Goal: Task Accomplishment & Management: Complete application form

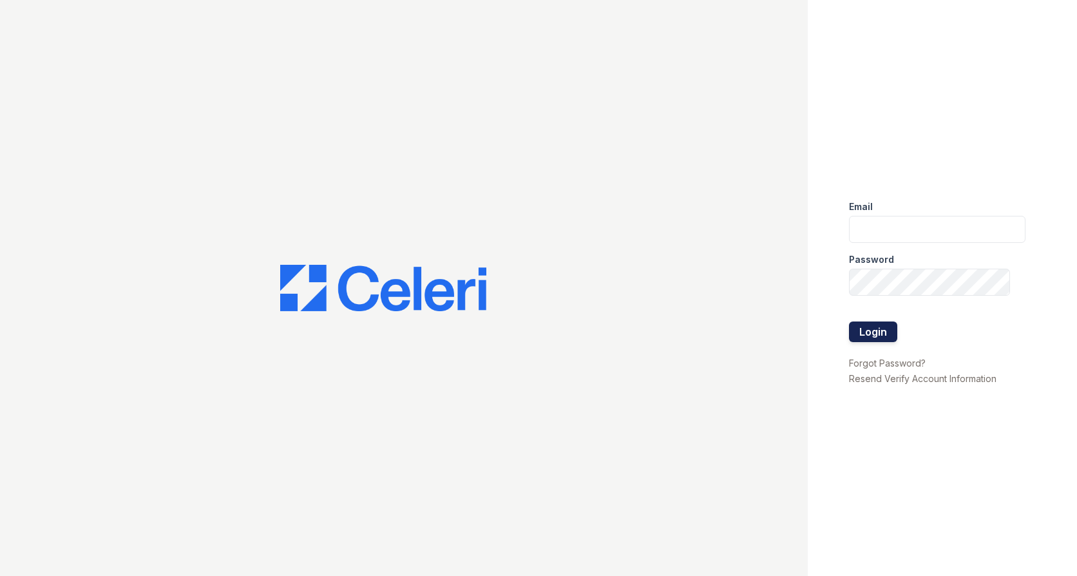
type input "Arrivesilverspring@trinity-pm.com"
click at [873, 336] on button "Login" at bounding box center [873, 332] width 48 height 21
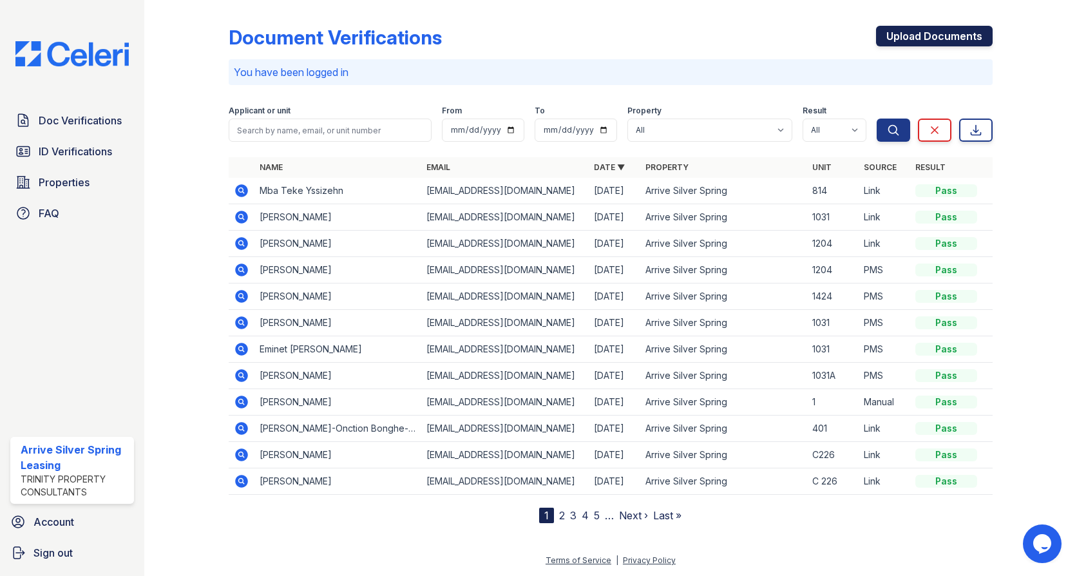
click at [939, 32] on link "Upload Documents" at bounding box center [934, 36] width 117 height 21
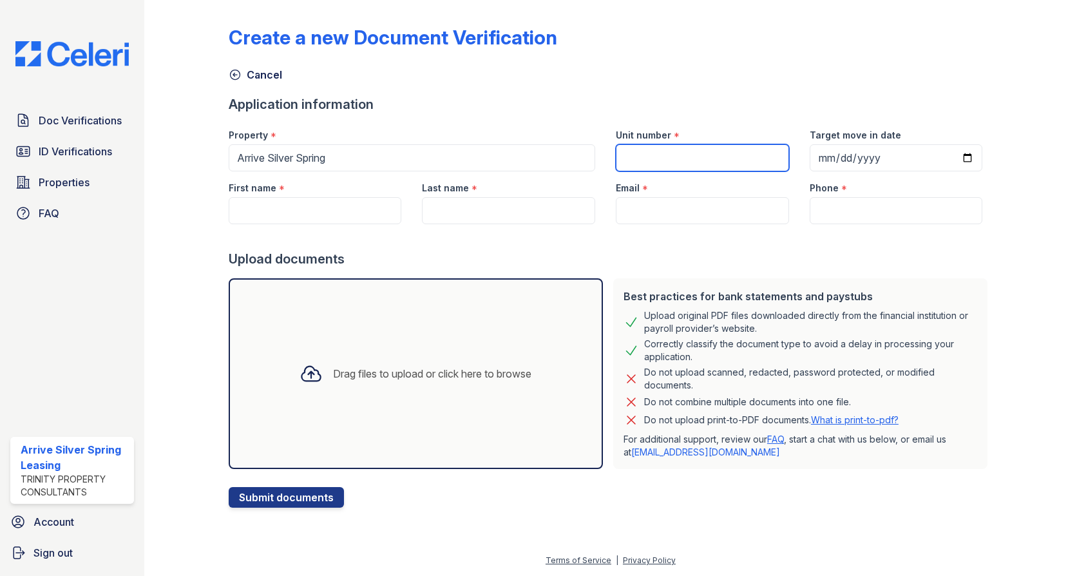
click at [652, 159] on input "Unit number" at bounding box center [702, 157] width 173 height 27
type input "C-228"
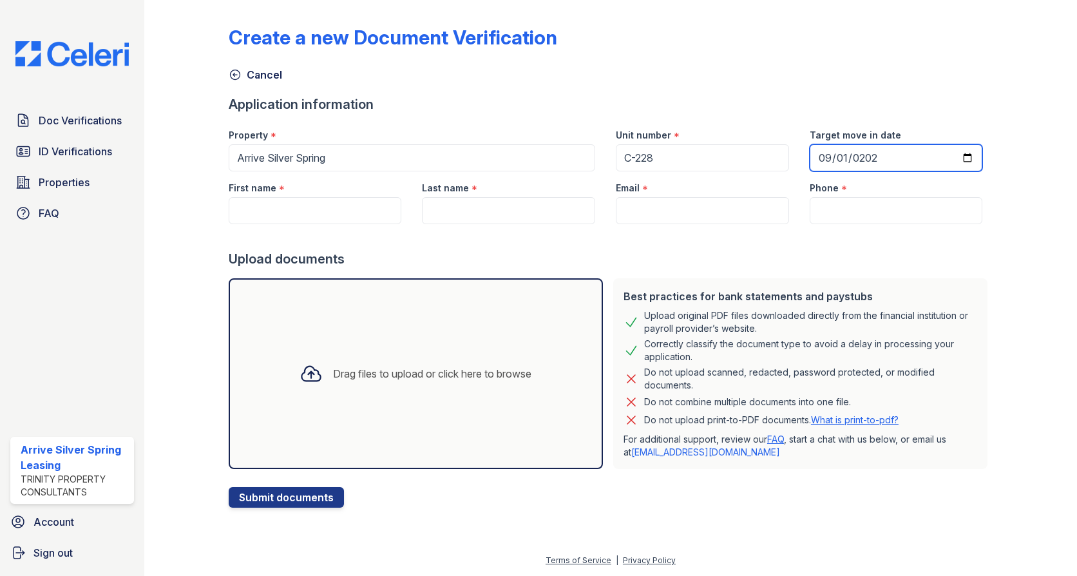
type input "2025-09-01"
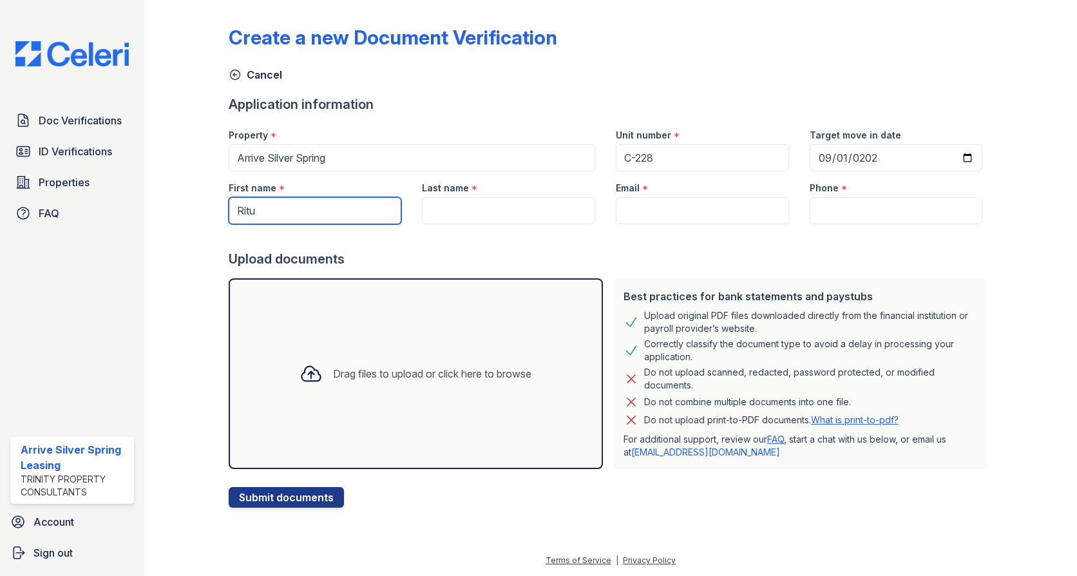
type input "Ritu"
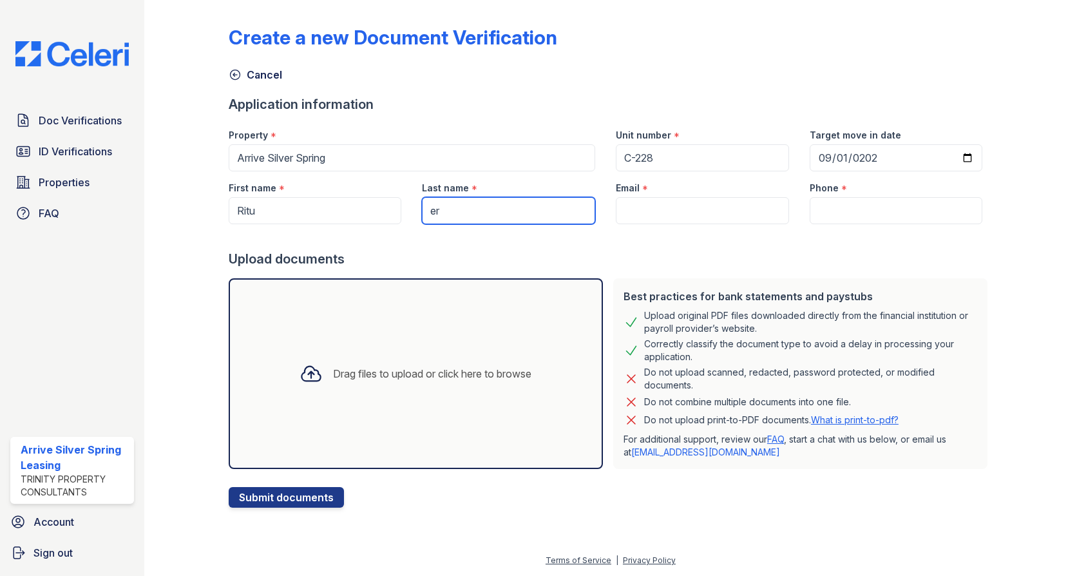
type input "e"
type input "Verma"
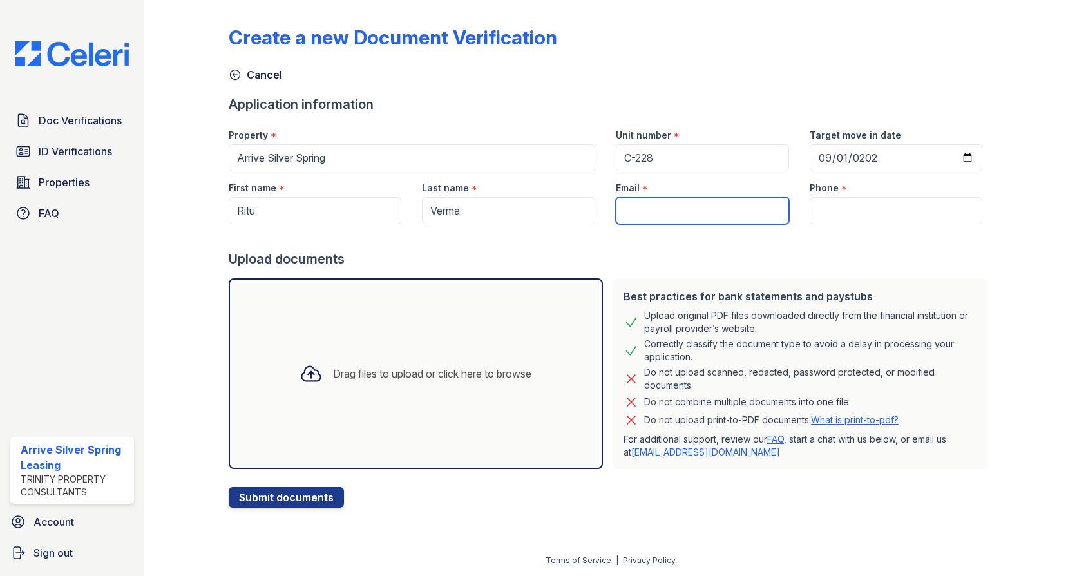
click at [673, 204] on input "Email" at bounding box center [702, 210] width 173 height 27
paste input "[EMAIL_ADDRESS][DOMAIN_NAME]"
type input "[EMAIL_ADDRESS][DOMAIN_NAME]"
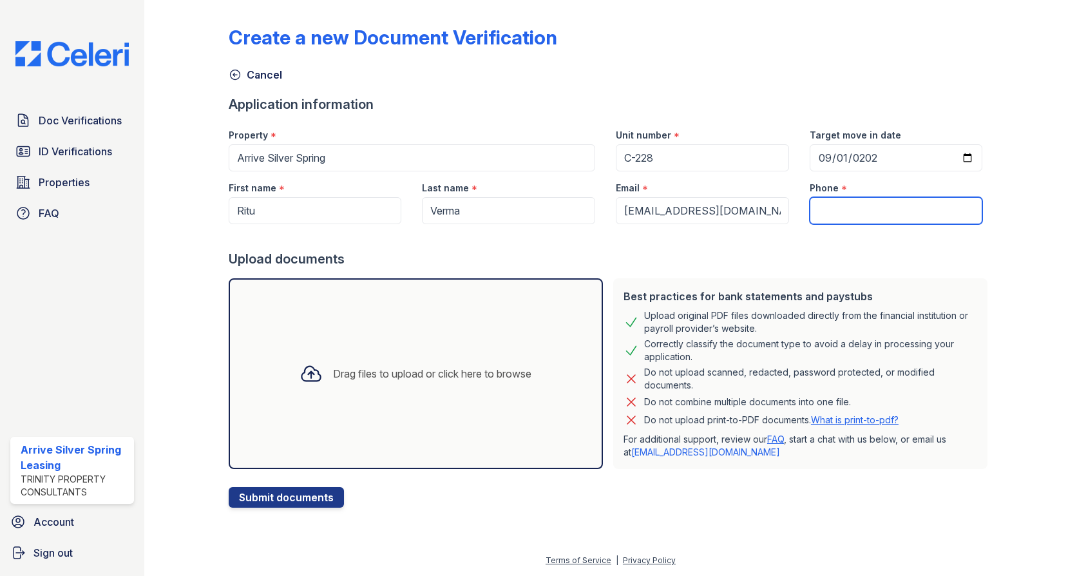
click at [858, 206] on input "Phone" at bounding box center [896, 210] width 173 height 27
click at [836, 210] on input "Phone" at bounding box center [896, 210] width 173 height 27
paste input "(301) 518-3680"
type input "(301) 518-3680"
click at [559, 505] on form "Application information Property * Arrive Silver Spring Unit number * C-228 Tar…" at bounding box center [611, 301] width 764 height 412
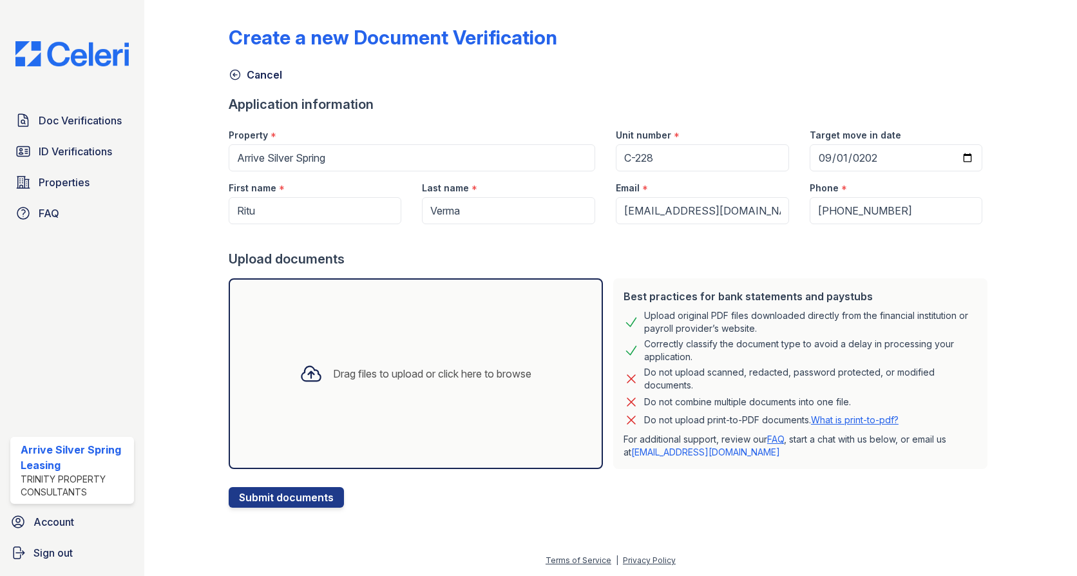
click at [464, 376] on div "Drag files to upload or click here to browse" at bounding box center [432, 373] width 198 height 15
click at [793, 444] on p "For additional support, review our FAQ , start a chat with us below, or email u…" at bounding box center [801, 446] width 354 height 26
click at [820, 85] on div "Create a new Document Verification Cancel Application information Property * Ar…" at bounding box center [611, 256] width 764 height 503
click at [649, 52] on div "Create a new Document Verification" at bounding box center [611, 43] width 764 height 34
click at [572, 121] on div "Property *" at bounding box center [412, 132] width 367 height 26
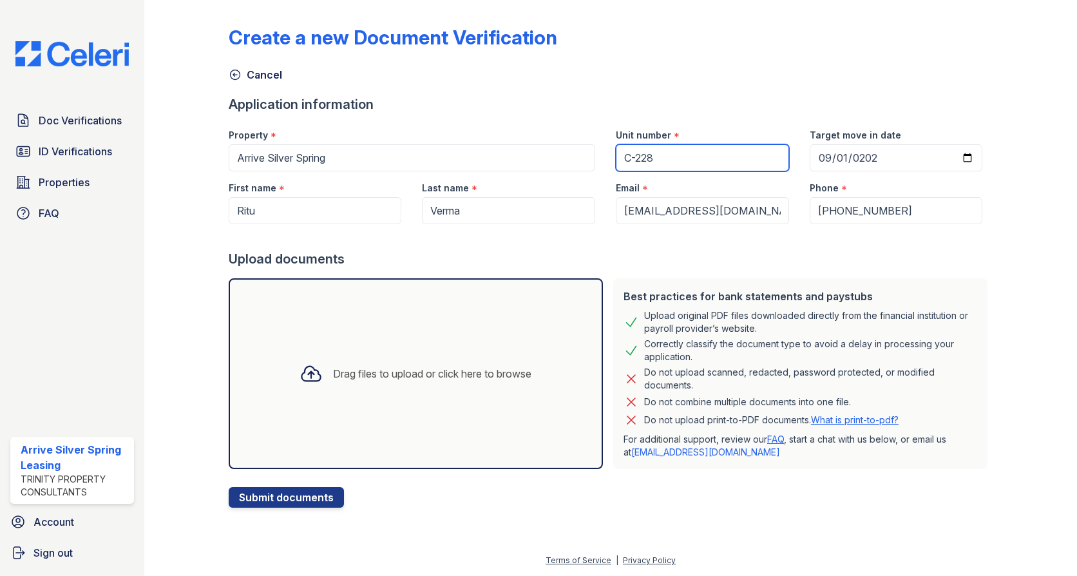
click at [666, 150] on input "C-228" at bounding box center [702, 157] width 173 height 27
click at [663, 88] on div "Create a new Document Verification Cancel Application information Property * Ar…" at bounding box center [611, 256] width 764 height 503
drag, startPoint x: 661, startPoint y: 75, endPoint x: 688, endPoint y: 122, distance: 54.8
click at [662, 75] on div "Cancel" at bounding box center [611, 70] width 764 height 23
click at [293, 490] on button "Submit documents" at bounding box center [286, 497] width 115 height 21
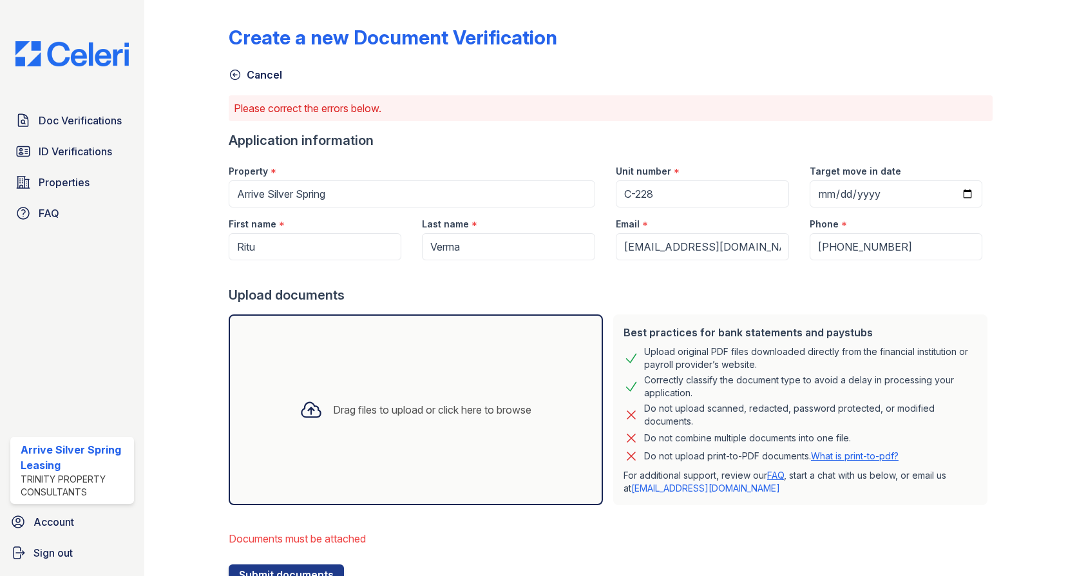
drag, startPoint x: 670, startPoint y: 305, endPoint x: 656, endPoint y: 300, distance: 15.3
click at [670, 305] on form "Application information Property * Arrive Silver Spring Unit number * C-228 Tar…" at bounding box center [611, 358] width 764 height 454
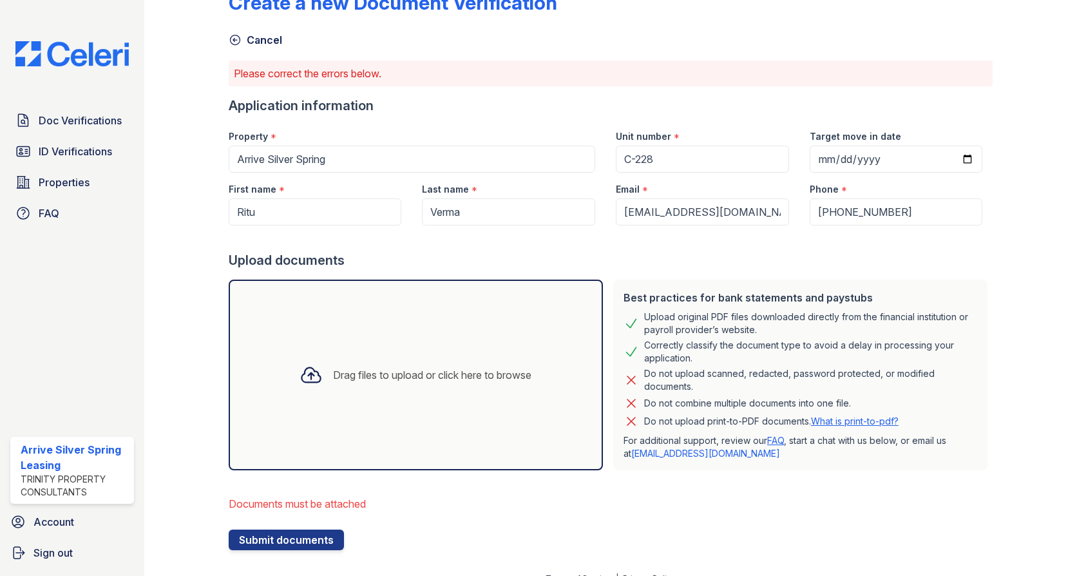
scroll to position [53, 0]
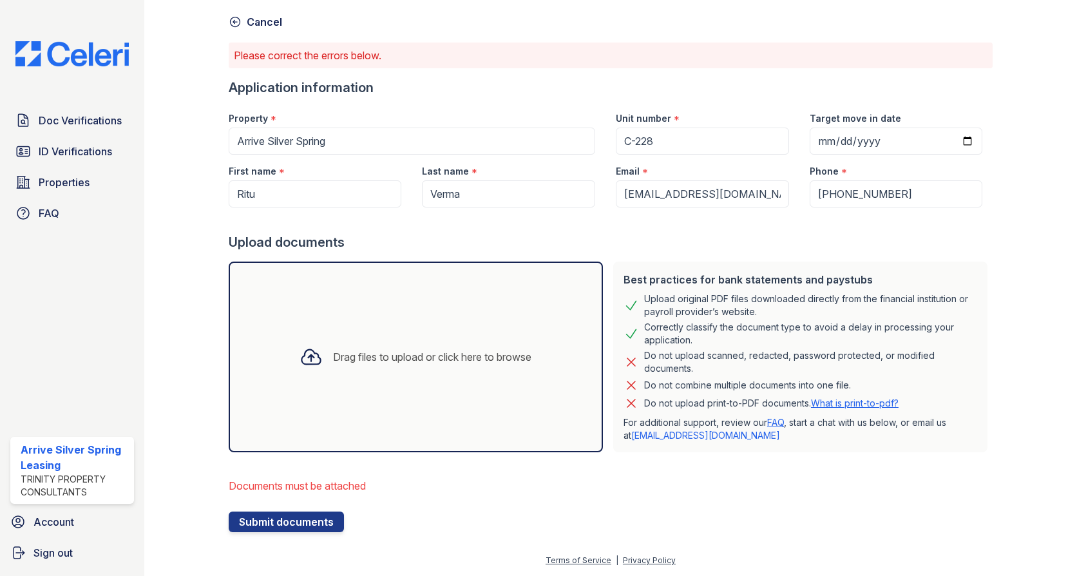
click at [538, 230] on div at bounding box center [611, 220] width 764 height 26
click at [662, 231] on div at bounding box center [611, 220] width 764 height 26
click at [714, 46] on div "Please correct the errors below." at bounding box center [611, 56] width 764 height 26
click at [506, 474] on li "Documents must be attached" at bounding box center [611, 486] width 764 height 26
click at [520, 457] on div "Drag files to upload or click here to browse" at bounding box center [416, 356] width 385 height 201
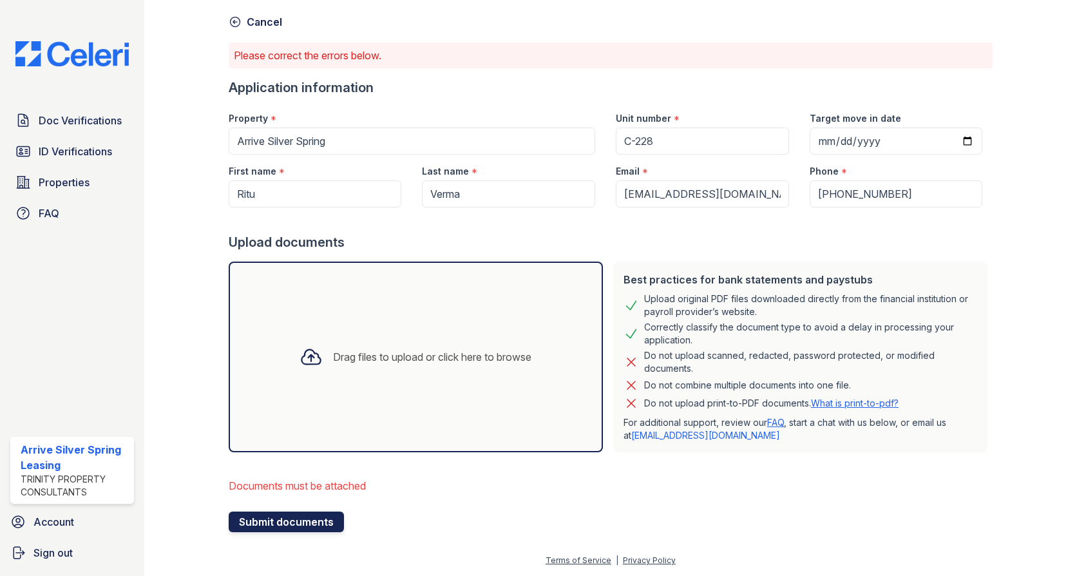
drag, startPoint x: 284, startPoint y: 523, endPoint x: 289, endPoint y: 518, distance: 7.3
click at [284, 523] on button "Submit documents" at bounding box center [286, 522] width 115 height 21
click at [503, 343] on div "Drag files to upload or click here to browse" at bounding box center [415, 357] width 253 height 44
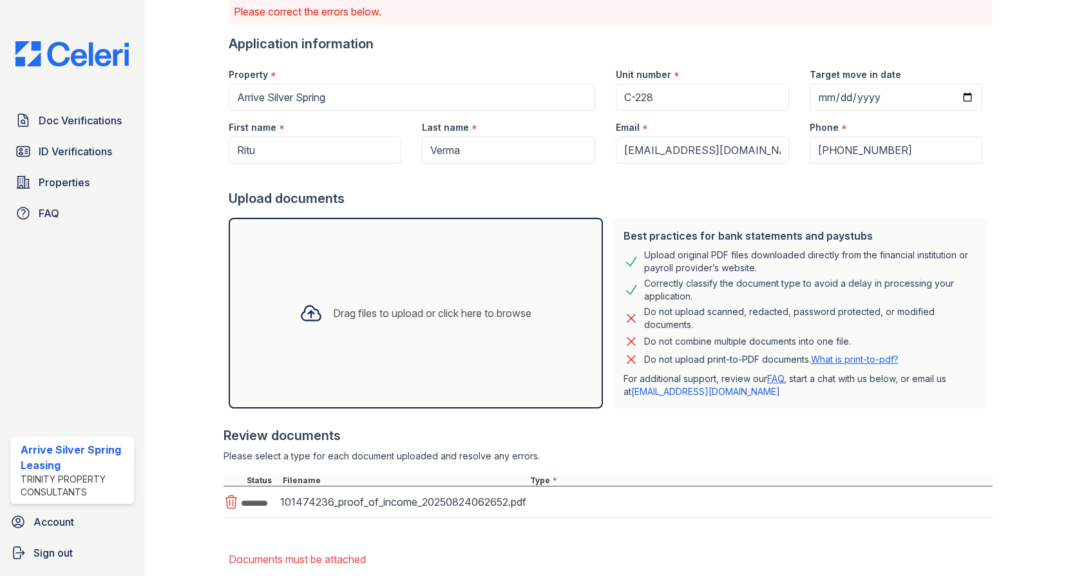
scroll to position [170, 0]
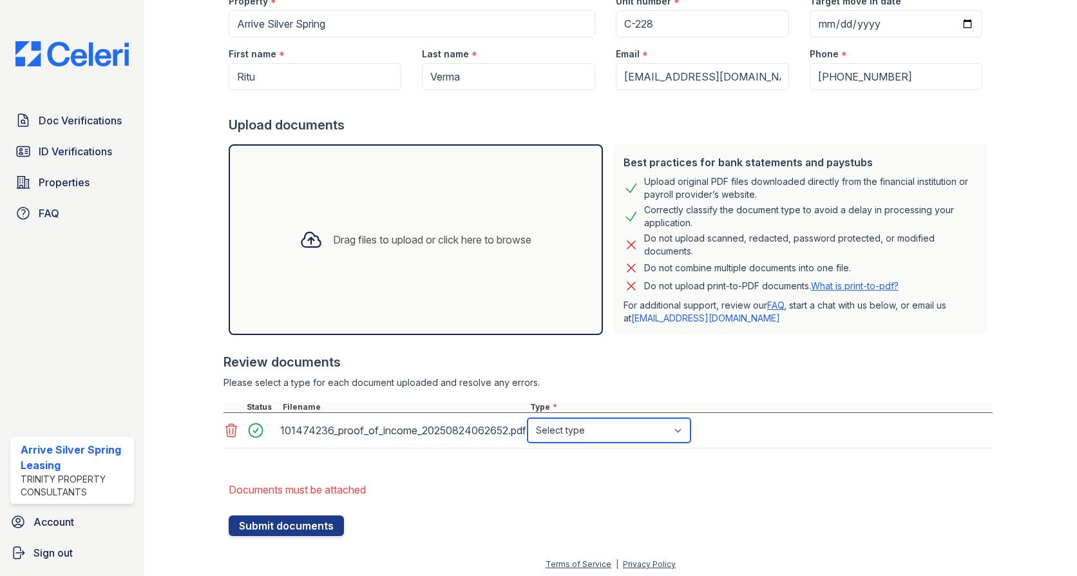
click at [599, 434] on select "Select type Paystub Bank Statement Offer Letter Tax Documents Benefit Award Let…" at bounding box center [609, 430] width 163 height 24
select select "bank_statement"
click at [528, 418] on select "Select type Paystub Bank Statement Offer Letter Tax Documents Benefit Award Let…" at bounding box center [609, 430] width 163 height 24
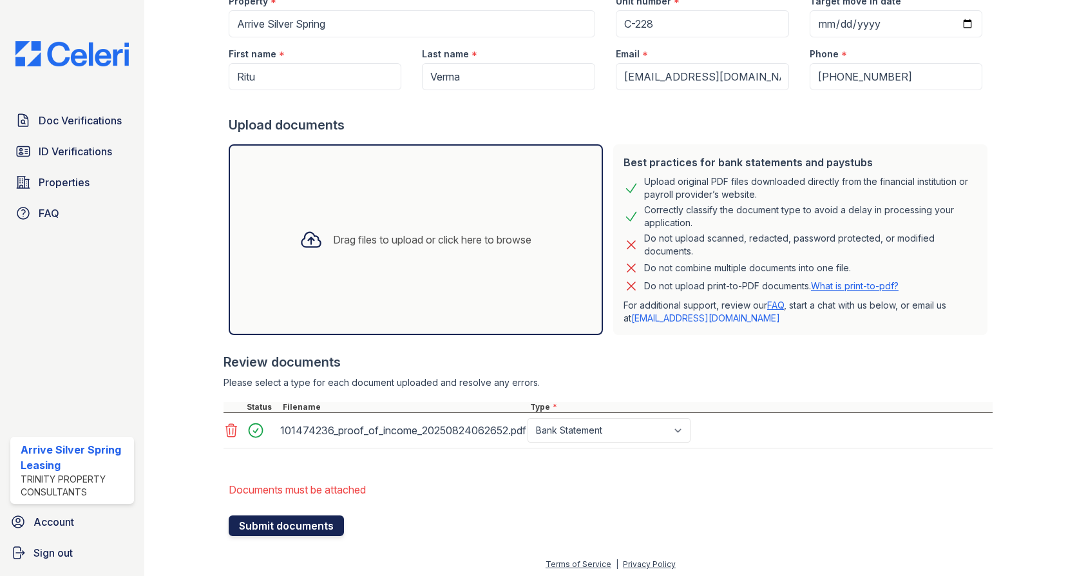
click at [267, 520] on button "Submit documents" at bounding box center [286, 526] width 115 height 21
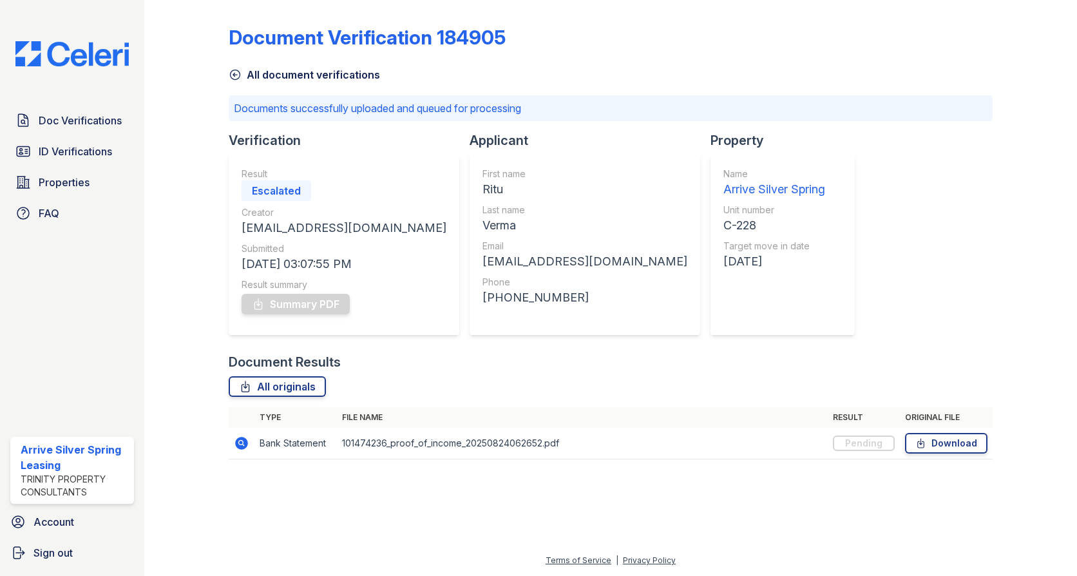
drag, startPoint x: 635, startPoint y: 414, endPoint x: 653, endPoint y: 415, distance: 18.1
click at [637, 414] on th "File name" at bounding box center [582, 417] width 491 height 21
click at [247, 71] on link "All document verifications" at bounding box center [304, 74] width 151 height 15
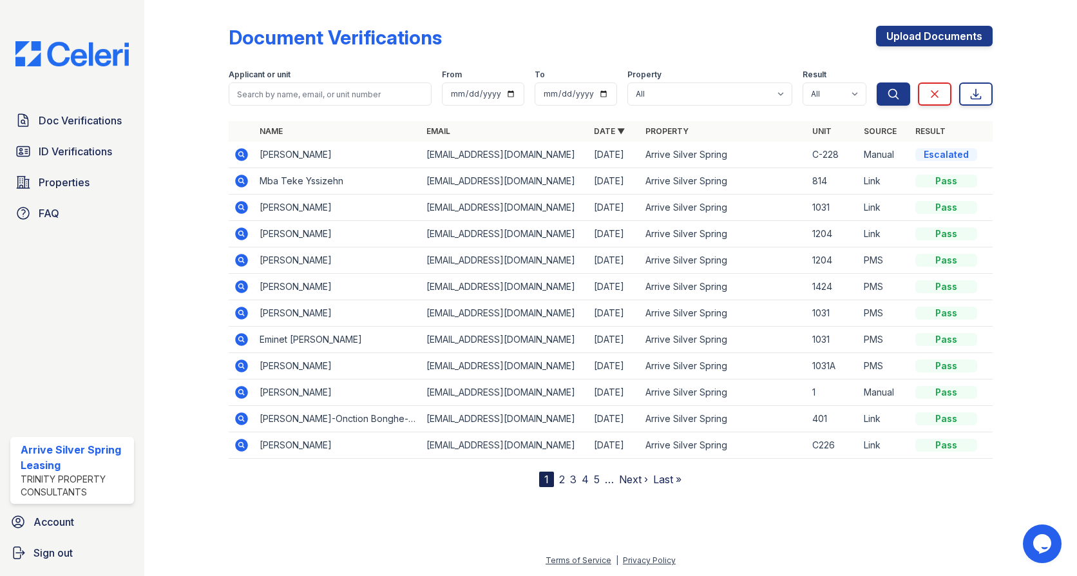
click at [303, 153] on td "[PERSON_NAME]" at bounding box center [338, 155] width 167 height 26
click at [84, 141] on link "ID Verifications" at bounding box center [72, 152] width 124 height 26
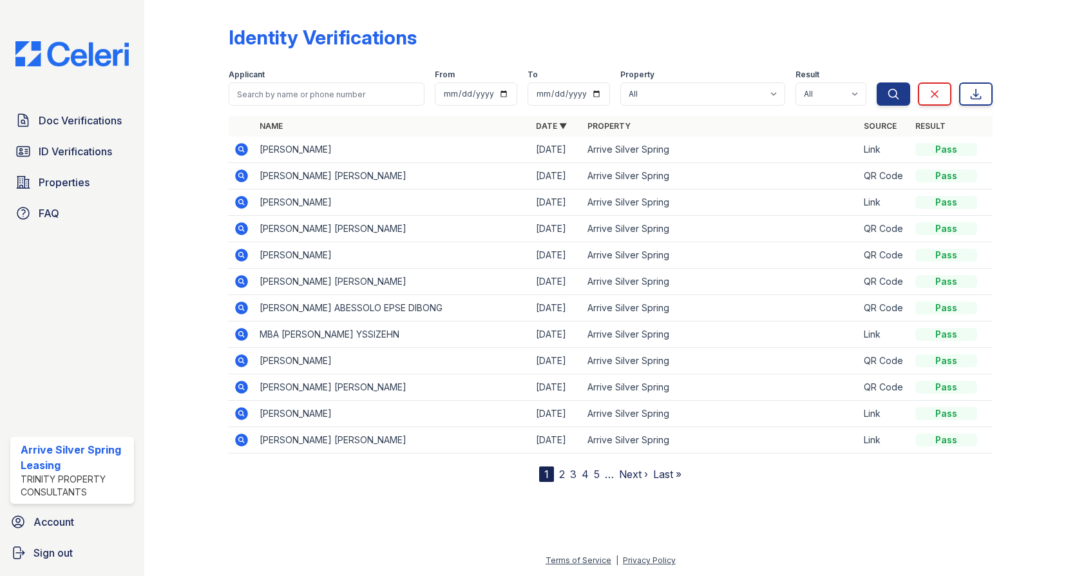
click at [81, 115] on span "Doc Verifications" at bounding box center [80, 120] width 83 height 15
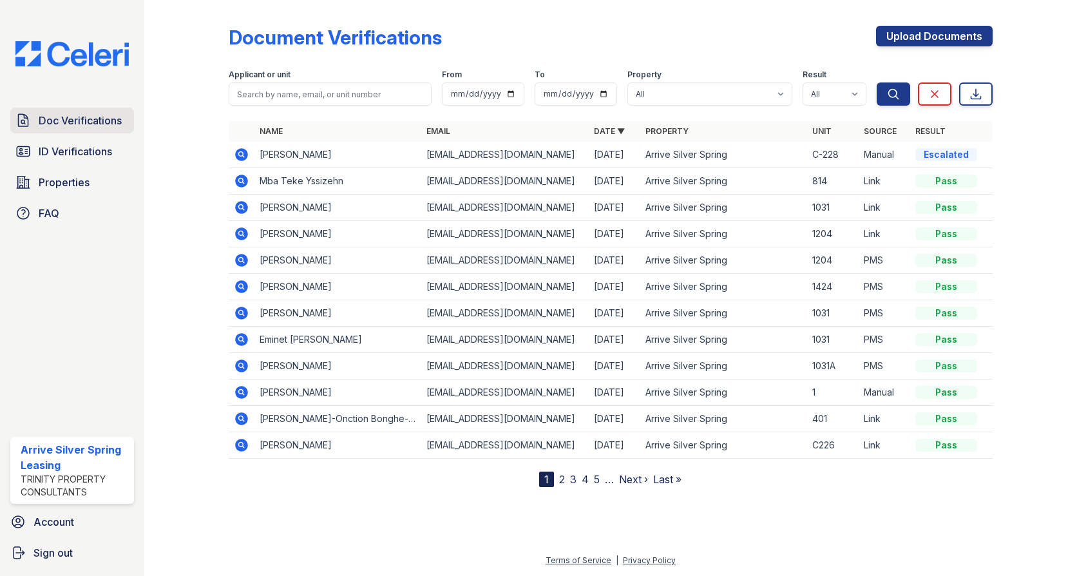
click at [51, 127] on span "Doc Verifications" at bounding box center [80, 120] width 83 height 15
click at [241, 160] on icon at bounding box center [241, 154] width 13 height 13
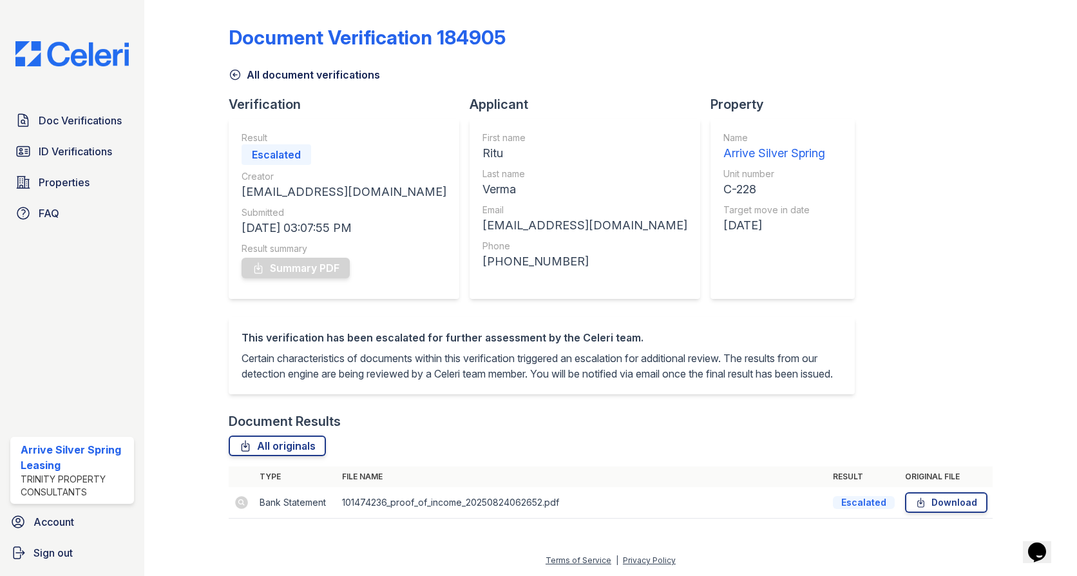
scroll to position [15, 0]
click at [863, 505] on div "Escalated" at bounding box center [864, 502] width 62 height 13
click at [51, 117] on span "Doc Verifications" at bounding box center [80, 120] width 83 height 15
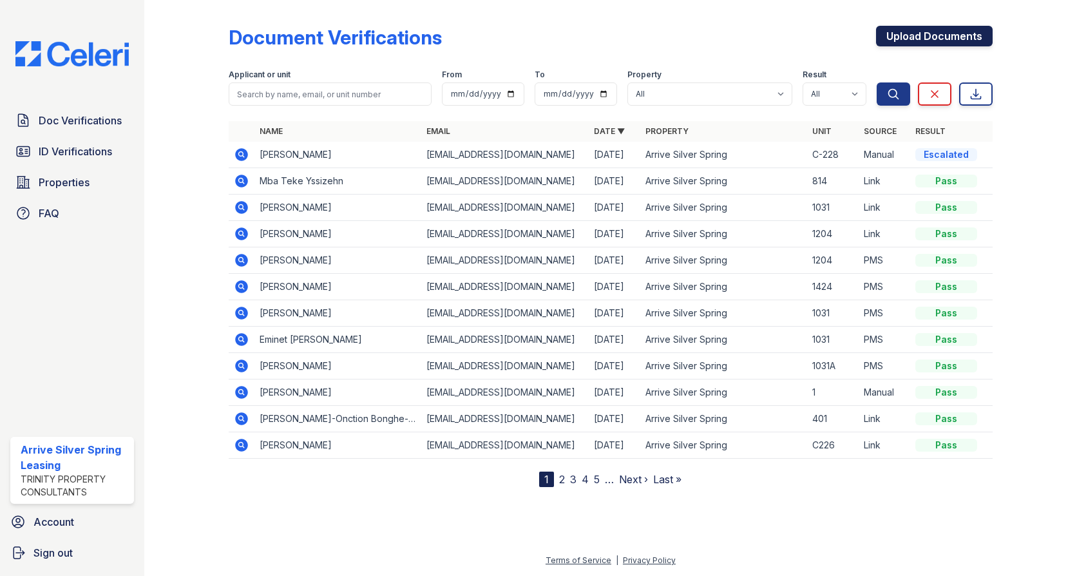
click at [908, 37] on link "Upload Documents" at bounding box center [934, 36] width 117 height 21
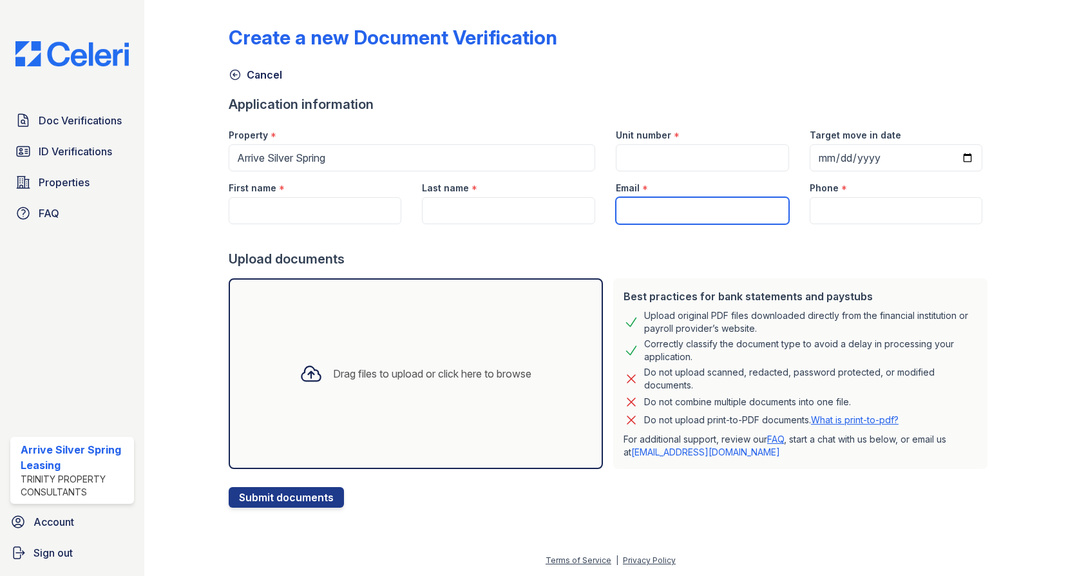
click at [670, 210] on input "Email" at bounding box center [702, 210] width 173 height 27
type input "nuttyritu@aol.com"
type input "C-228"
type input "2025-09-01"
type input "Ritu"
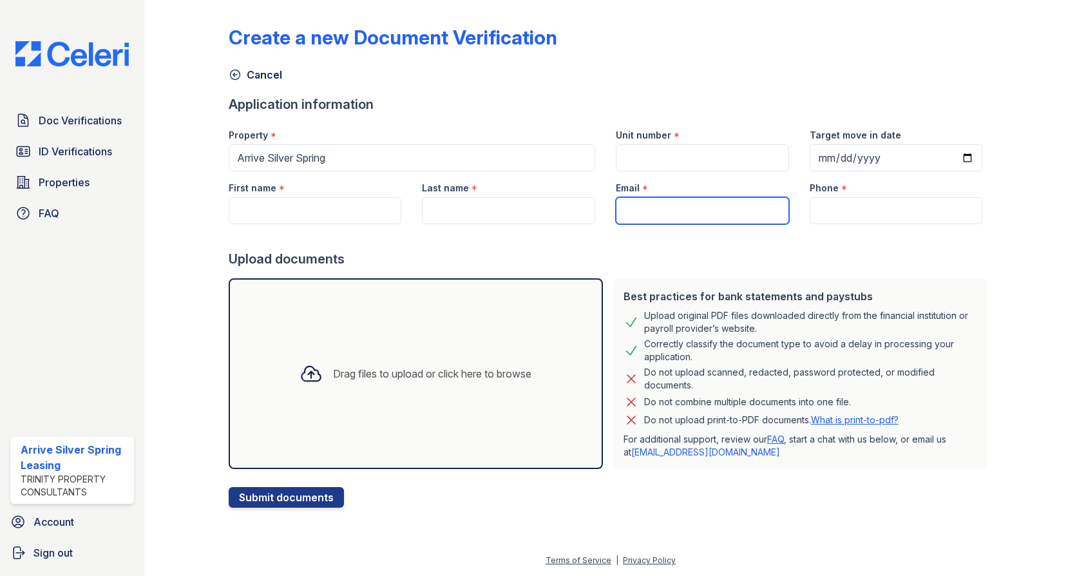
type input "Verma"
type input "+13015183680"
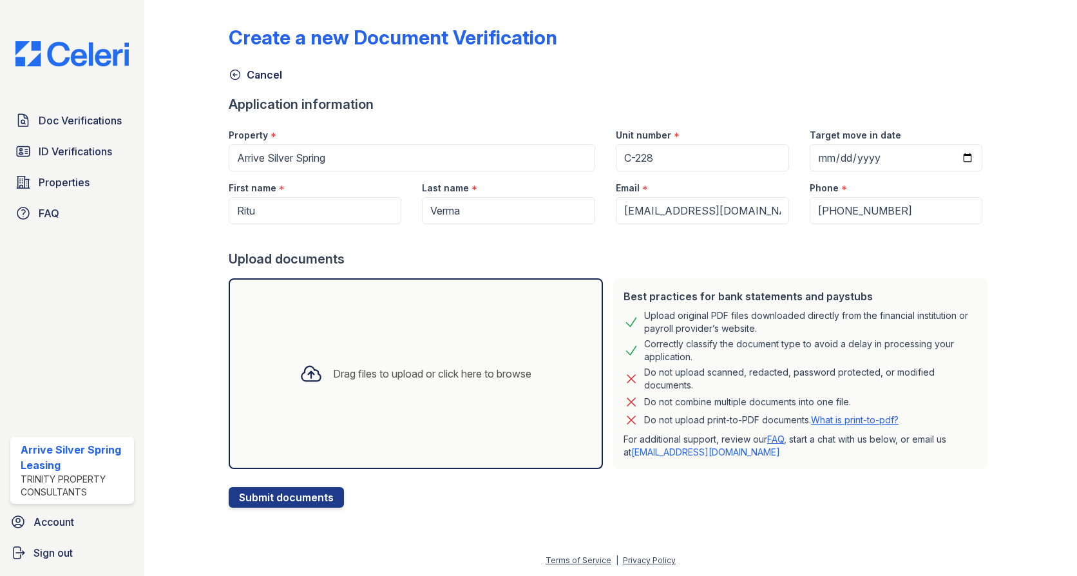
click at [405, 368] on div "Drag files to upload or click here to browse" at bounding box center [432, 373] width 198 height 15
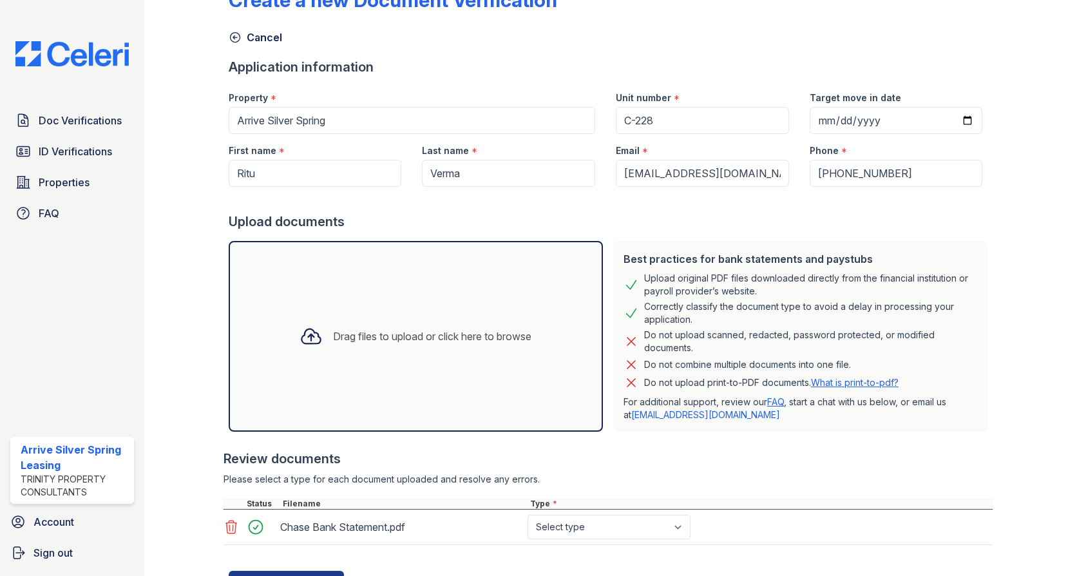
scroll to position [97, 0]
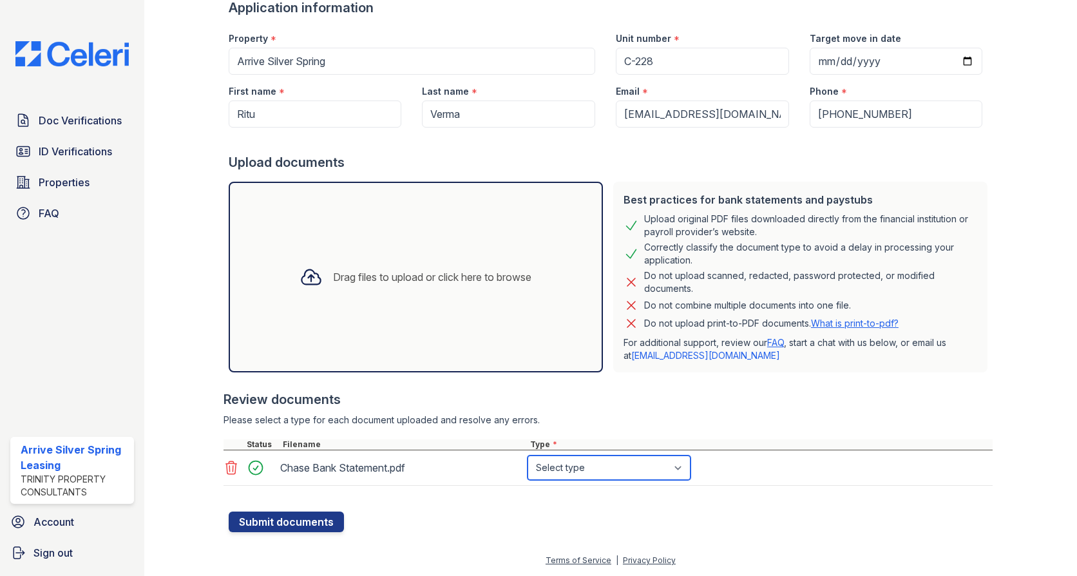
click at [612, 472] on select "Select type Paystub Bank Statement Offer Letter Tax Documents Benefit Award Let…" at bounding box center [609, 468] width 163 height 24
select select "bank_statement"
click at [528, 456] on select "Select type Paystub Bank Statement Offer Letter Tax Documents Benefit Award Let…" at bounding box center [609, 468] width 163 height 24
click at [304, 523] on button "Submit documents" at bounding box center [286, 522] width 115 height 21
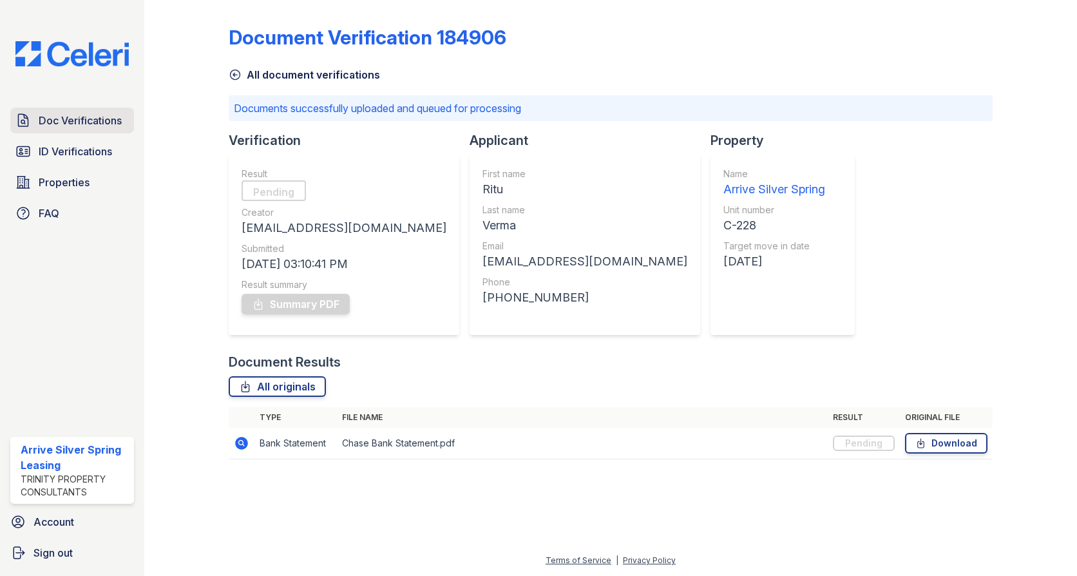
click at [112, 127] on span "Doc Verifications" at bounding box center [80, 120] width 83 height 15
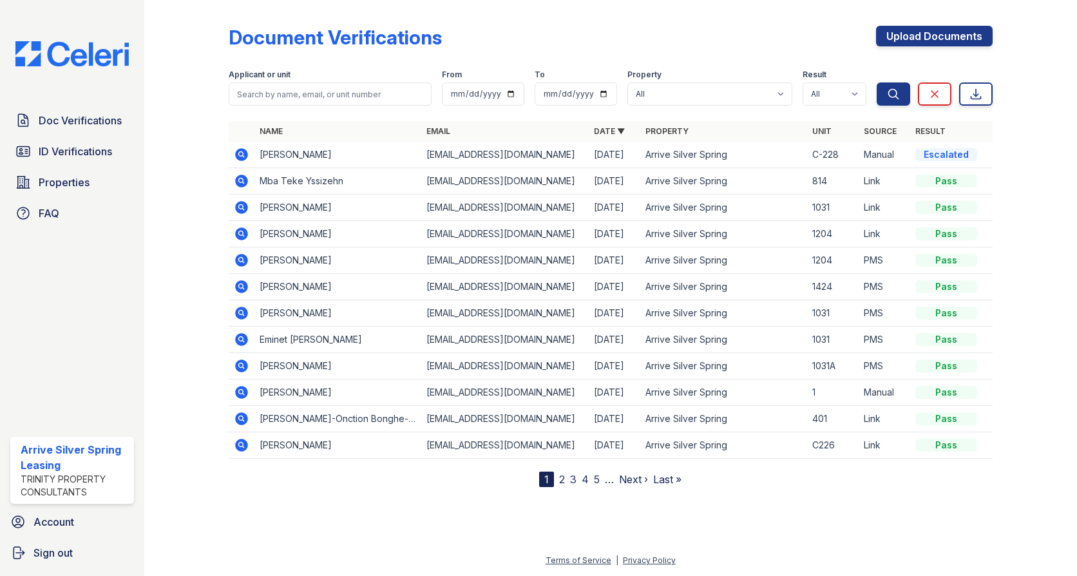
click at [112, 127] on span "Doc Verifications" at bounding box center [80, 120] width 83 height 15
click at [97, 153] on span "ID Verifications" at bounding box center [75, 151] width 73 height 15
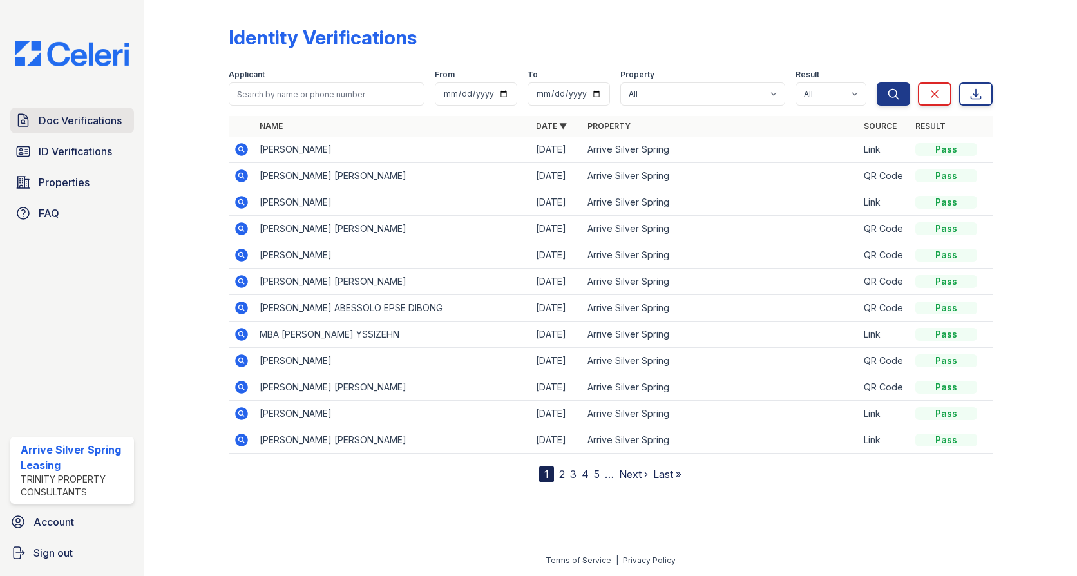
click at [98, 122] on span "Doc Verifications" at bounding box center [80, 120] width 83 height 15
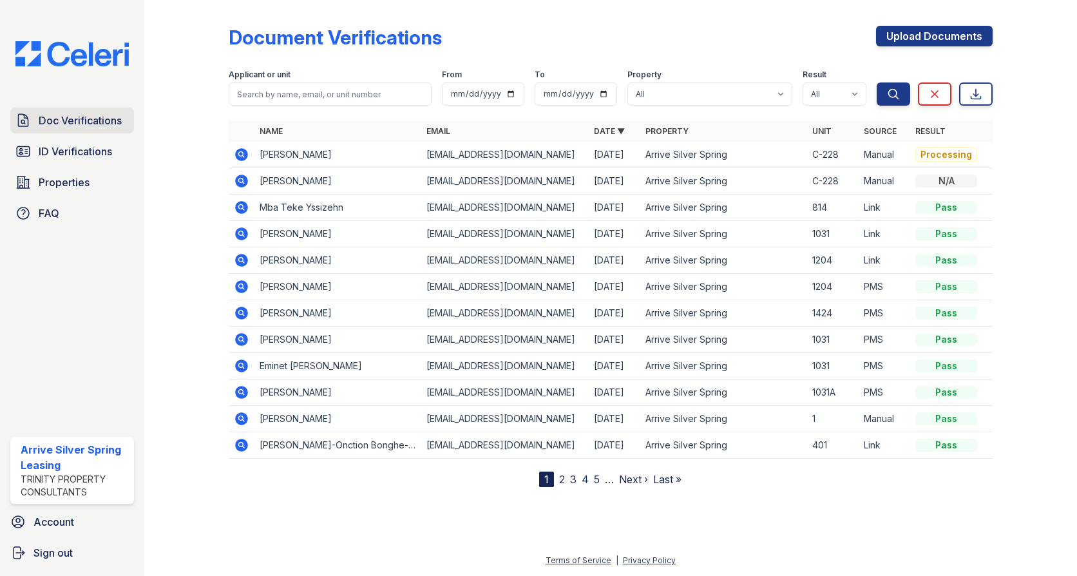
click at [67, 121] on span "Doc Verifications" at bounding box center [80, 120] width 83 height 15
click at [294, 184] on td "Ritu Verma" at bounding box center [338, 181] width 167 height 26
click at [227, 177] on div at bounding box center [197, 246] width 64 height 482
click at [238, 177] on icon at bounding box center [241, 181] width 13 height 13
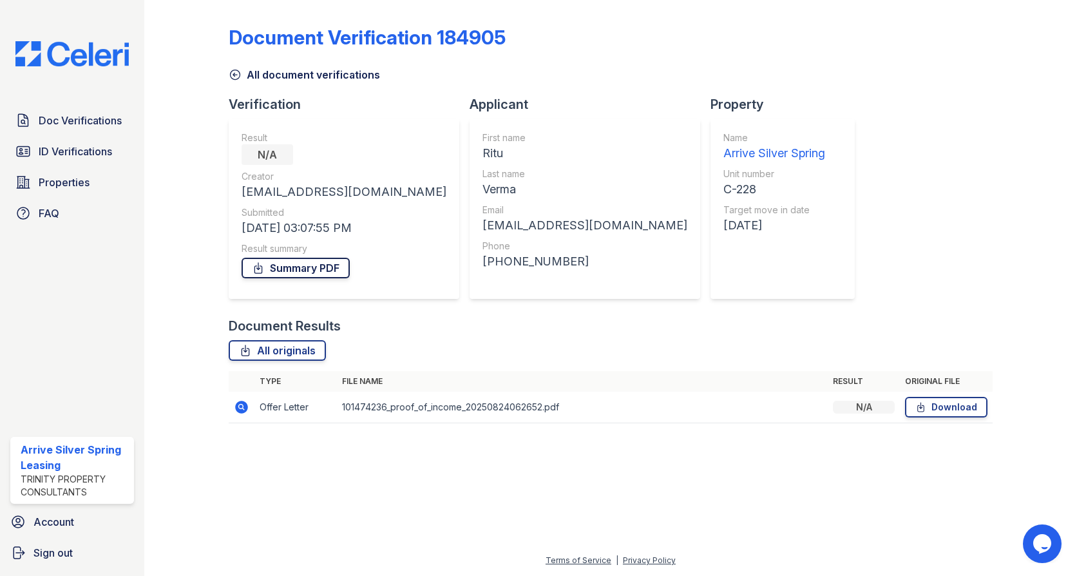
click at [296, 272] on link "Summary PDF" at bounding box center [296, 268] width 108 height 21
click at [309, 258] on link "Summary PDF" at bounding box center [296, 268] width 108 height 21
click at [79, 117] on span "Doc Verifications" at bounding box center [80, 120] width 83 height 15
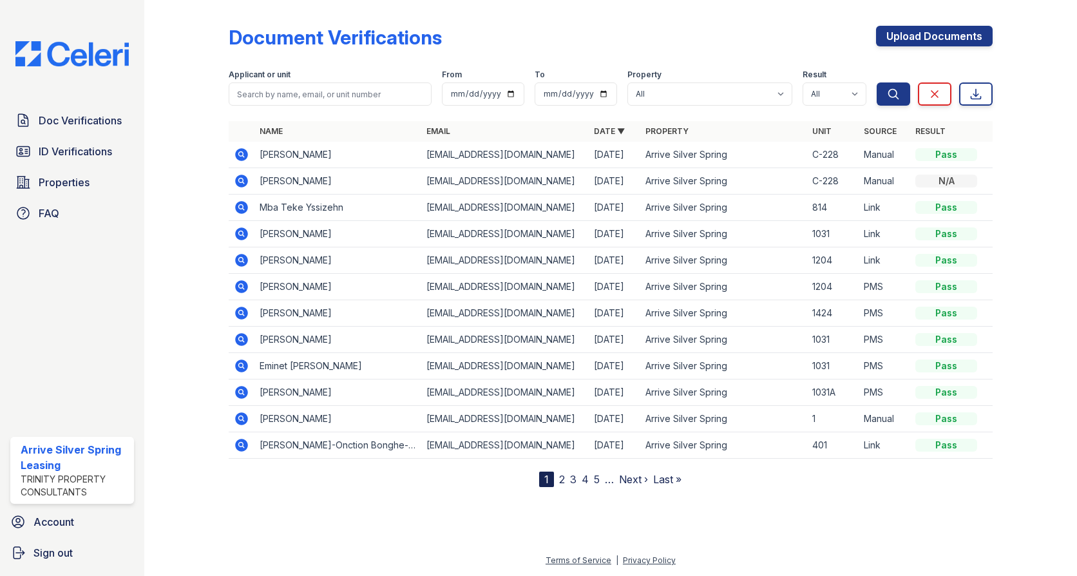
click at [239, 153] on icon at bounding box center [241, 154] width 15 height 15
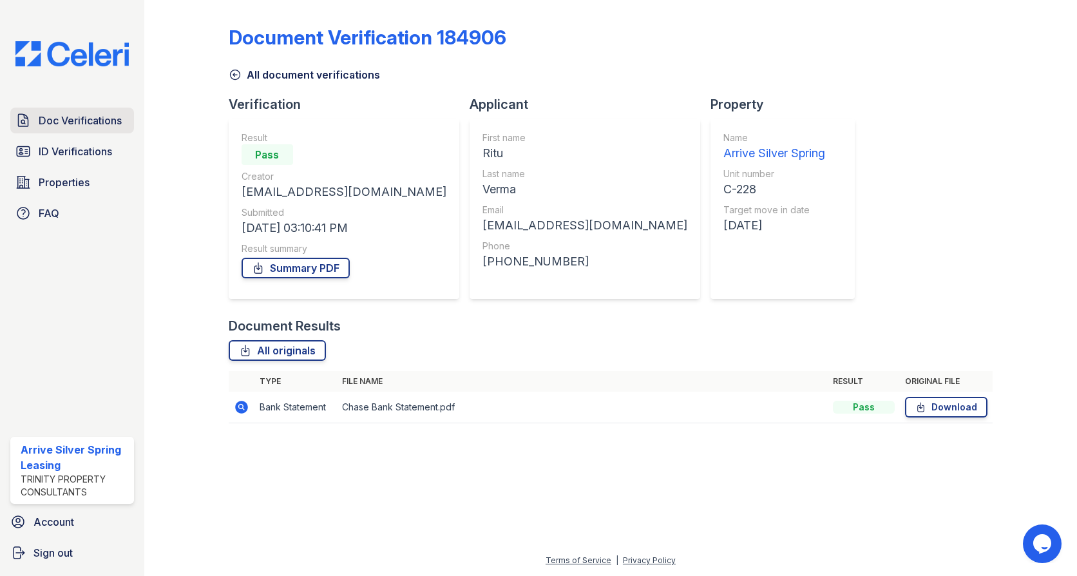
click at [94, 122] on span "Doc Verifications" at bounding box center [80, 120] width 83 height 15
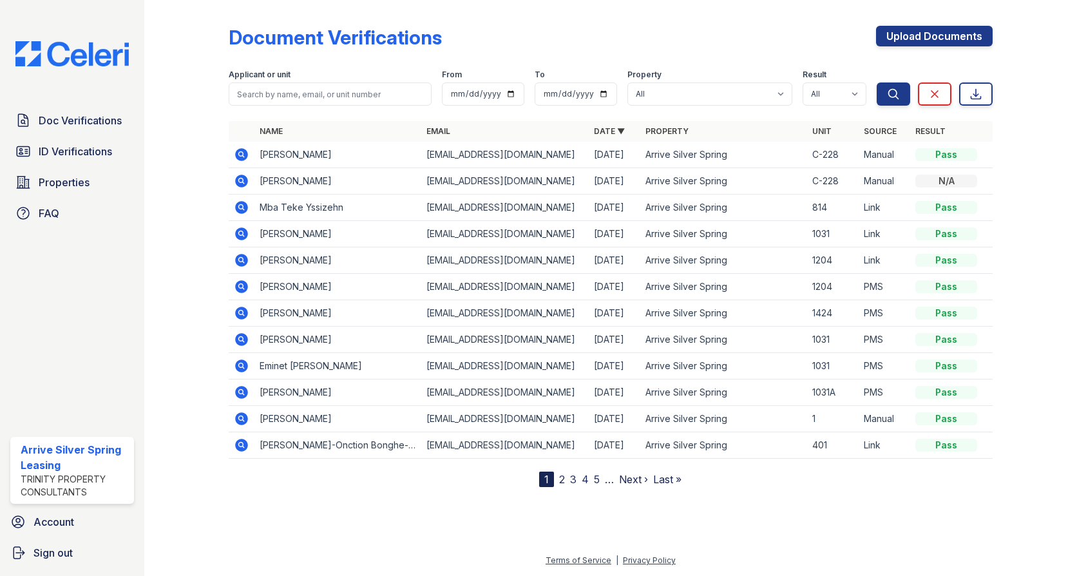
click at [244, 157] on icon at bounding box center [241, 154] width 13 height 13
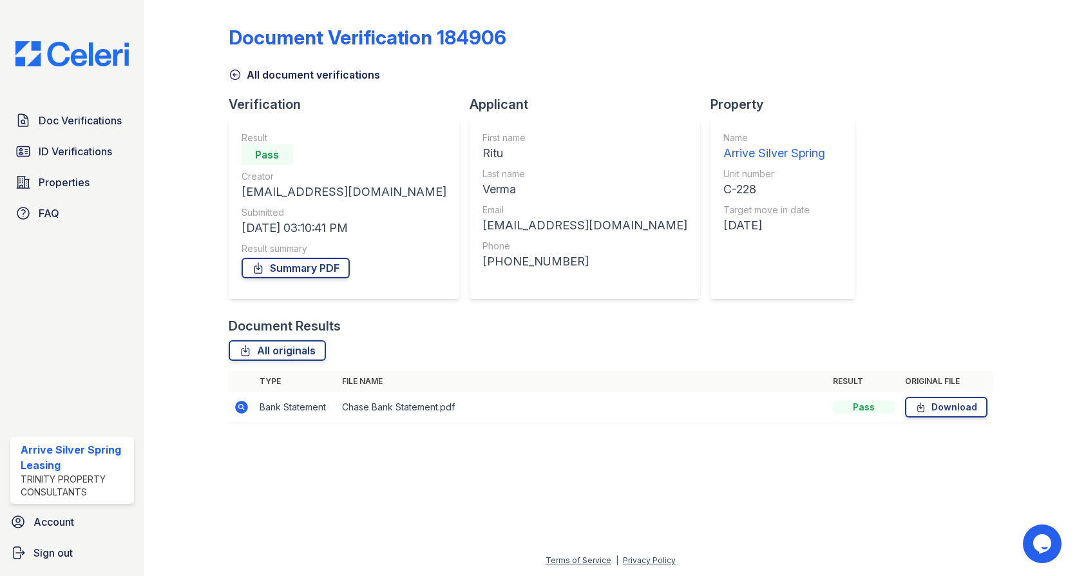
click at [245, 406] on icon at bounding box center [241, 407] width 13 height 13
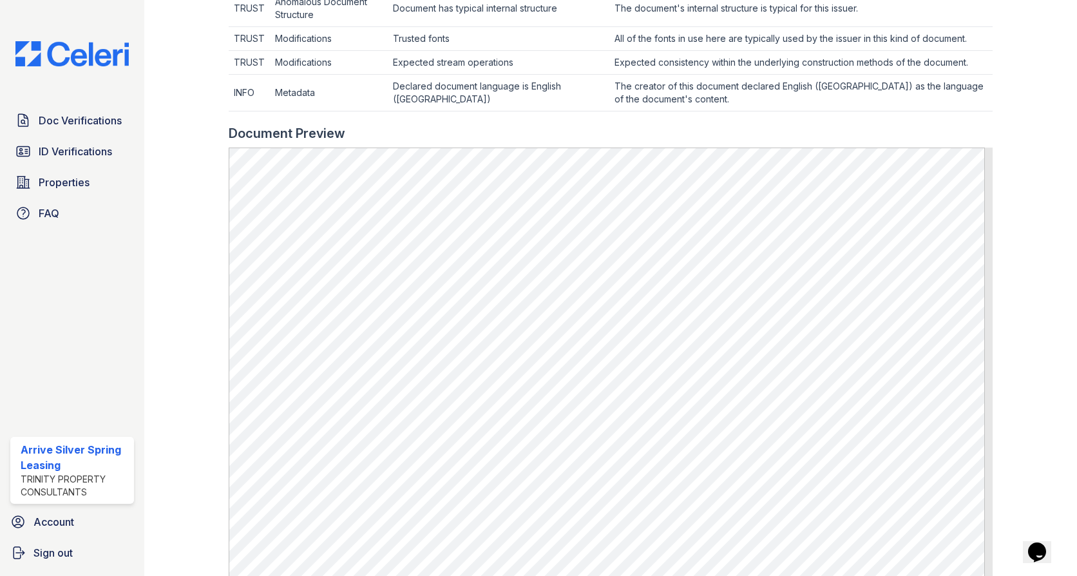
scroll to position [580, 0]
